Goal: Information Seeking & Learning: Learn about a topic

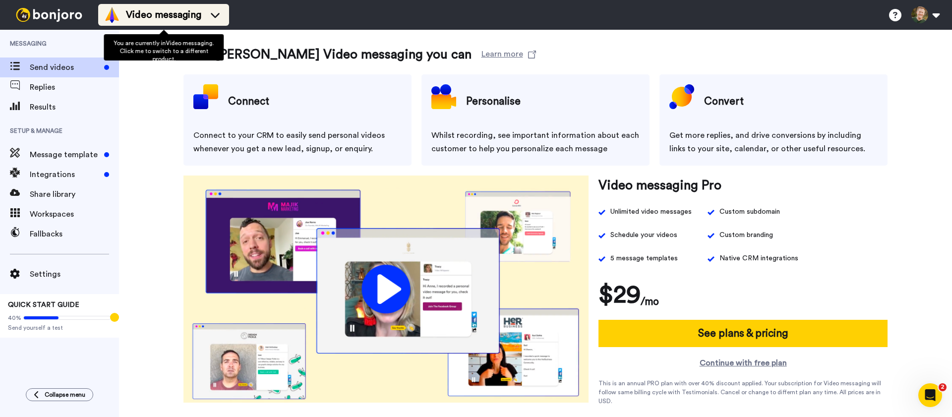
click at [155, 12] on span "Video messaging" at bounding box center [163, 15] width 75 height 14
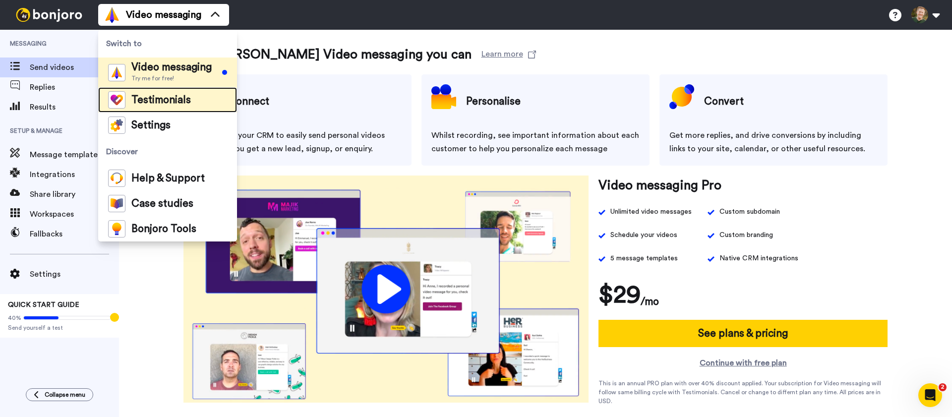
click at [155, 98] on span "Testimonials" at bounding box center [160, 100] width 59 height 10
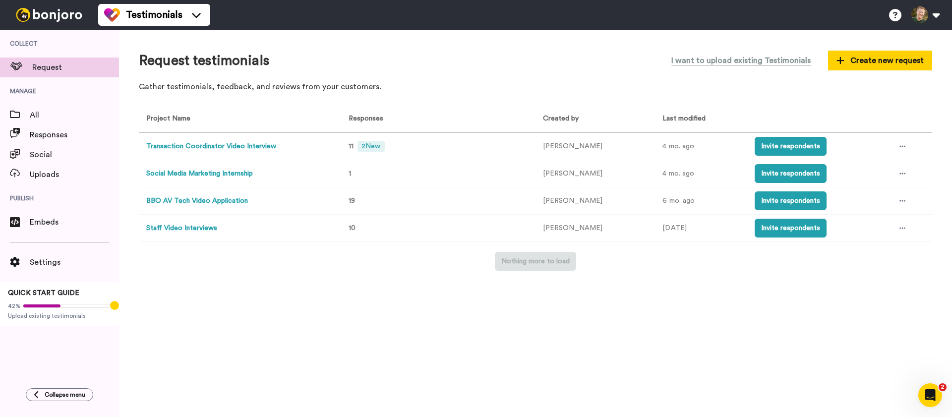
click at [203, 142] on button "Transaction Coordinator Video Interview" at bounding box center [211, 146] width 130 height 10
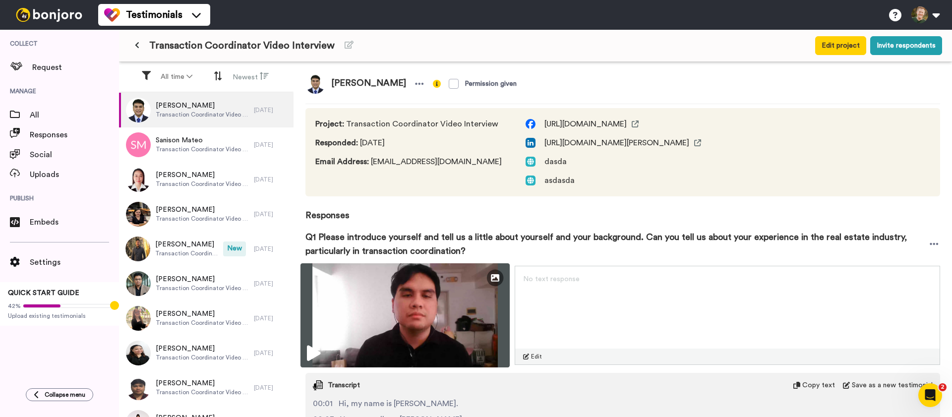
click at [311, 348] on icon at bounding box center [313, 353] width 13 height 16
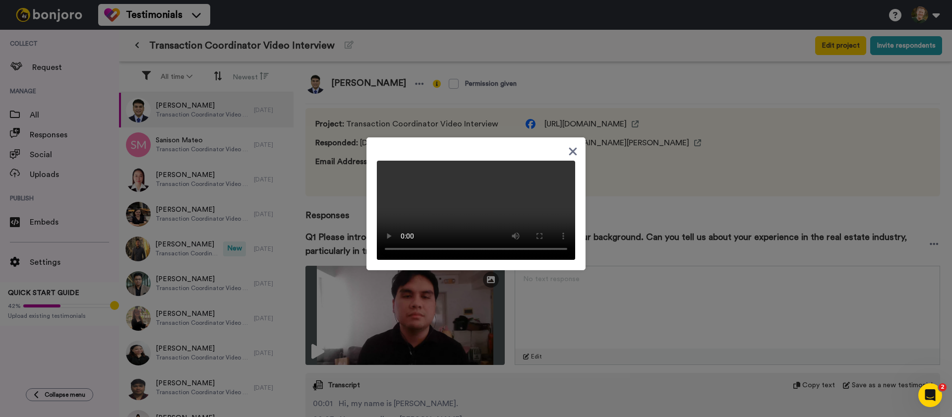
click at [568, 146] on icon at bounding box center [572, 151] width 9 height 12
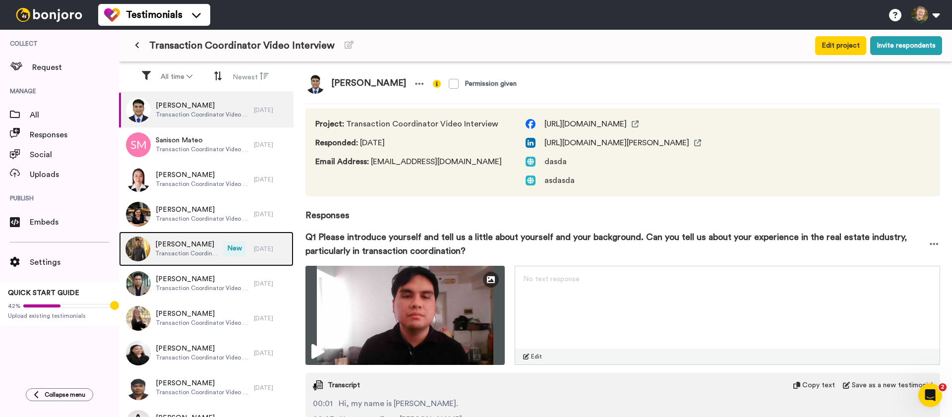
click at [207, 252] on span "Transaction Coordinator Video Interview" at bounding box center [186, 253] width 63 height 8
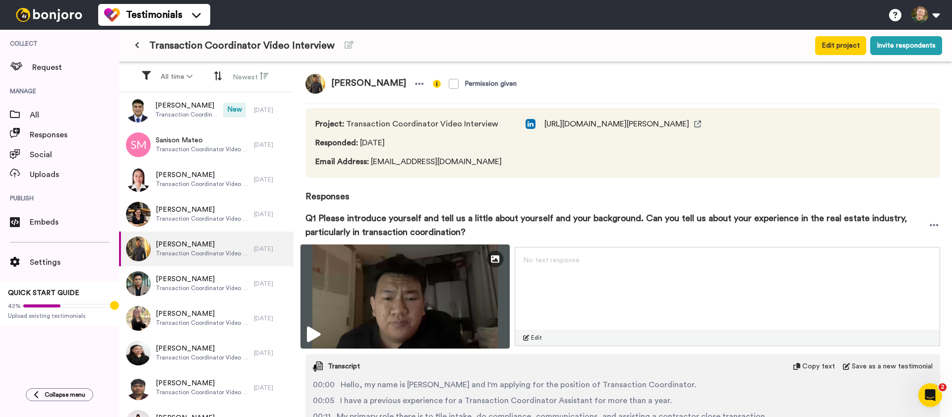
click at [321, 332] on img at bounding box center [404, 296] width 209 height 104
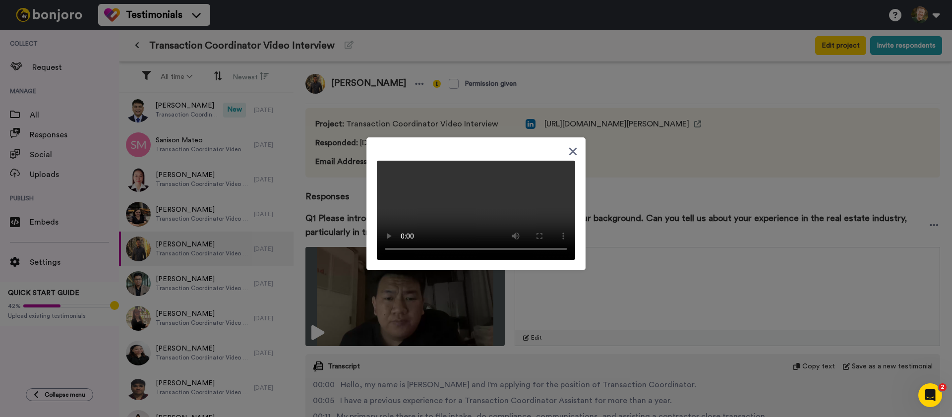
click at [562, 143] on div at bounding box center [475, 203] width 219 height 133
click at [568, 145] on icon at bounding box center [572, 151] width 9 height 12
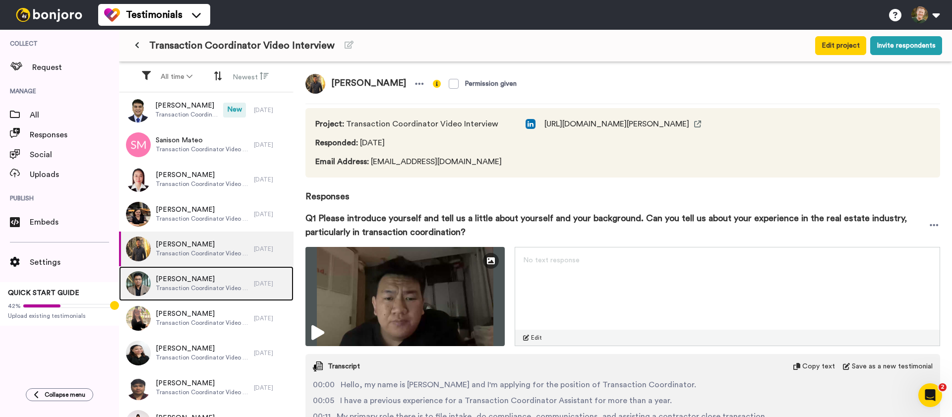
click at [211, 294] on div "[PERSON_NAME] Transaction Coordinator Video Interview" at bounding box center [186, 283] width 135 height 35
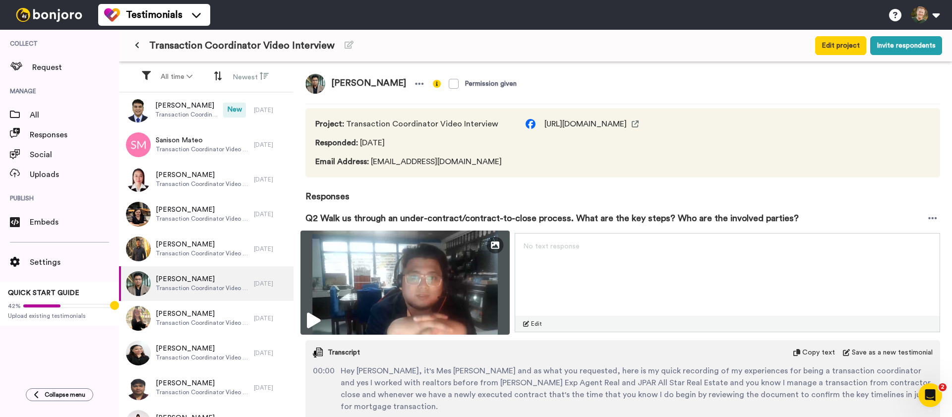
click at [318, 320] on icon at bounding box center [313, 321] width 13 height 16
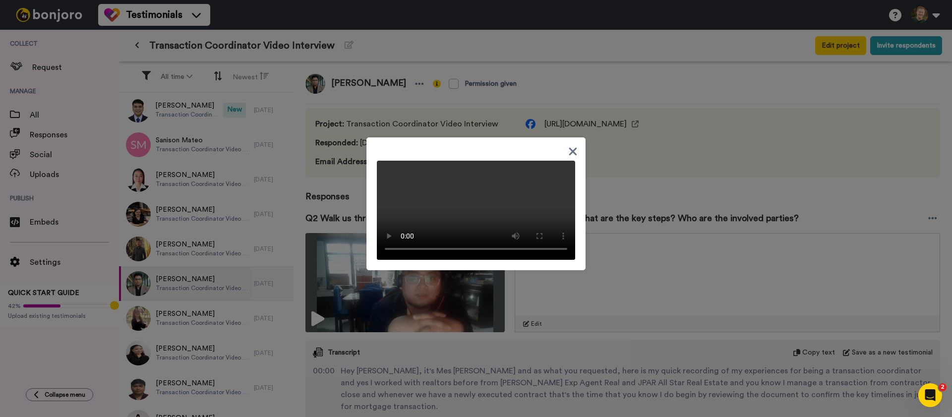
click at [574, 148] on div at bounding box center [475, 203] width 219 height 133
click at [568, 147] on icon at bounding box center [572, 151] width 9 height 12
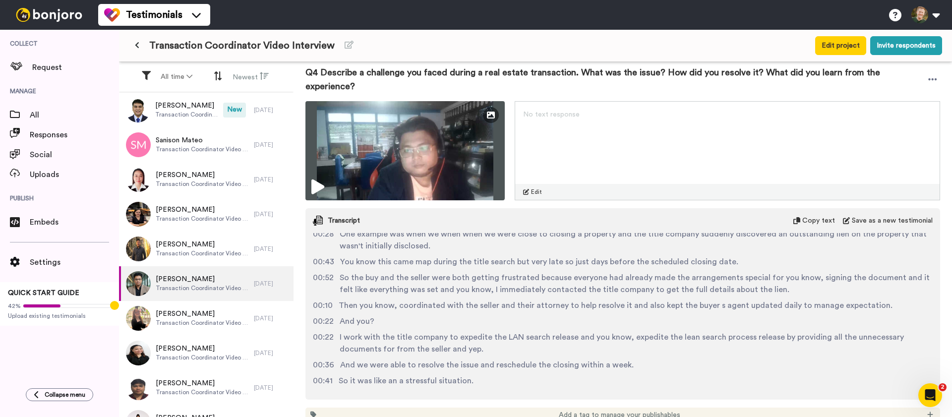
scroll to position [94, 0]
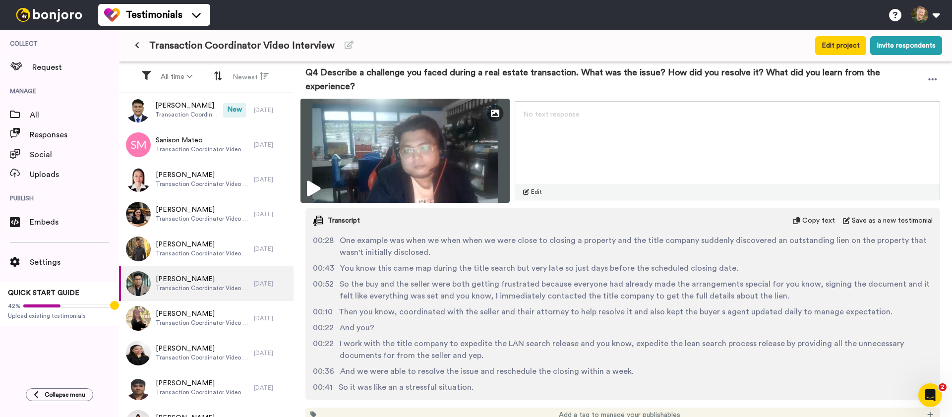
click at [317, 189] on icon at bounding box center [313, 189] width 13 height 16
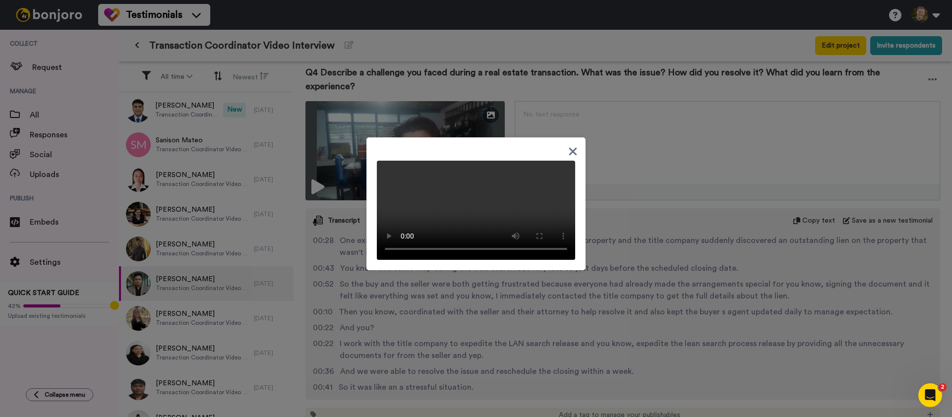
click at [569, 147] on icon at bounding box center [572, 151] width 9 height 12
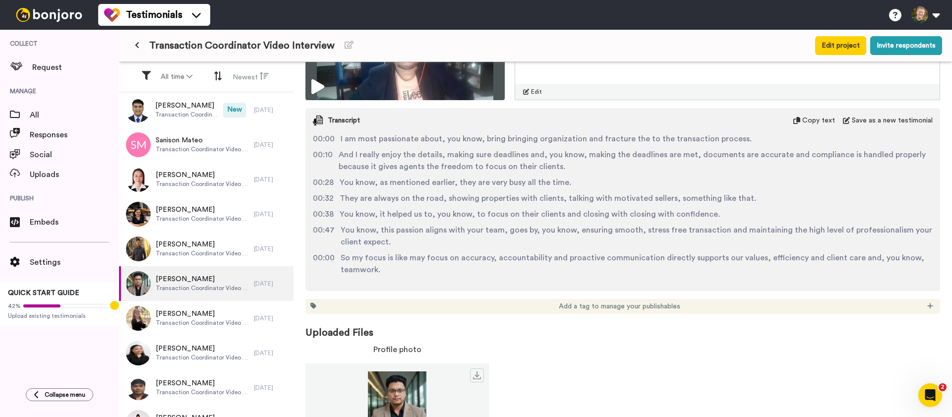
scroll to position [1298, 0]
